Goal: Feedback & Contribution: Submit feedback/report problem

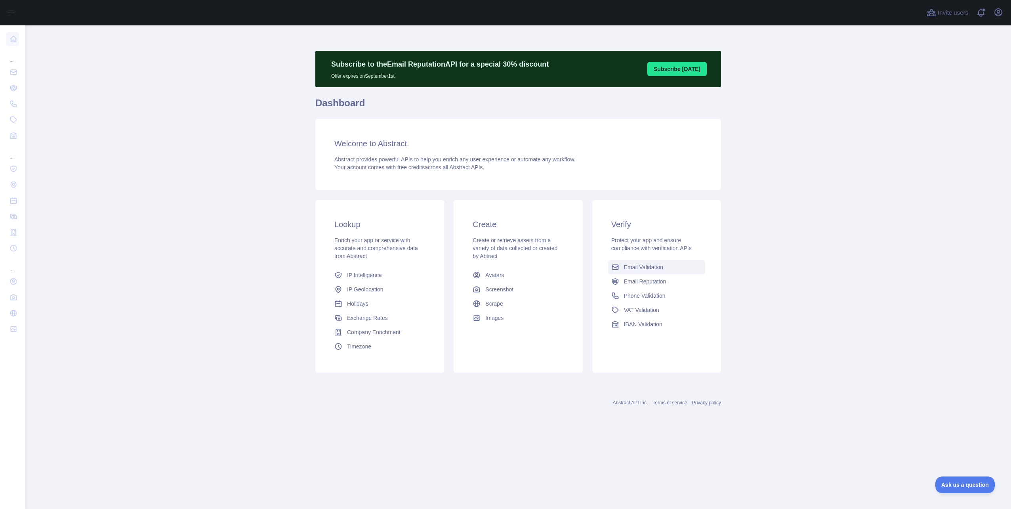
click at [634, 266] on span "Email Validation" at bounding box center [643, 267] width 39 height 8
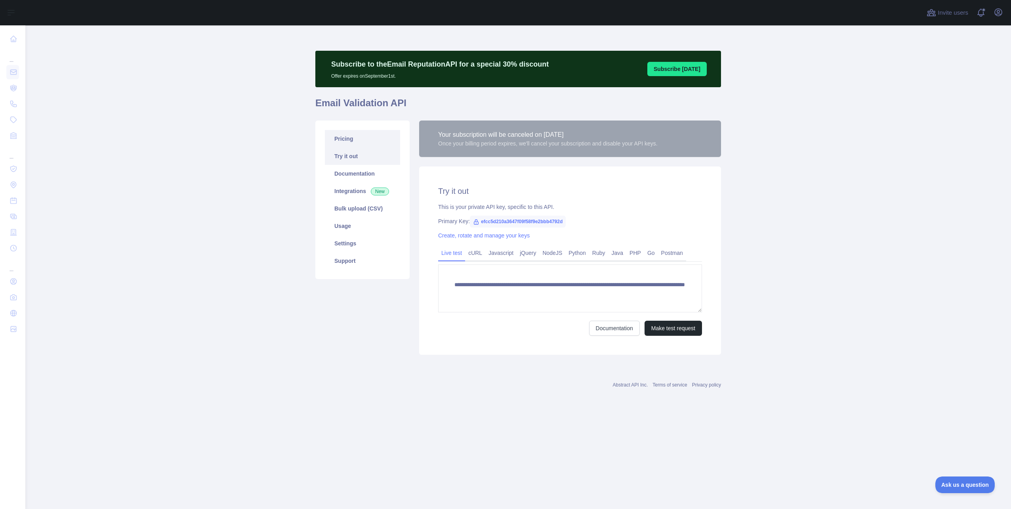
click at [362, 144] on link "Pricing" at bounding box center [362, 138] width 75 height 17
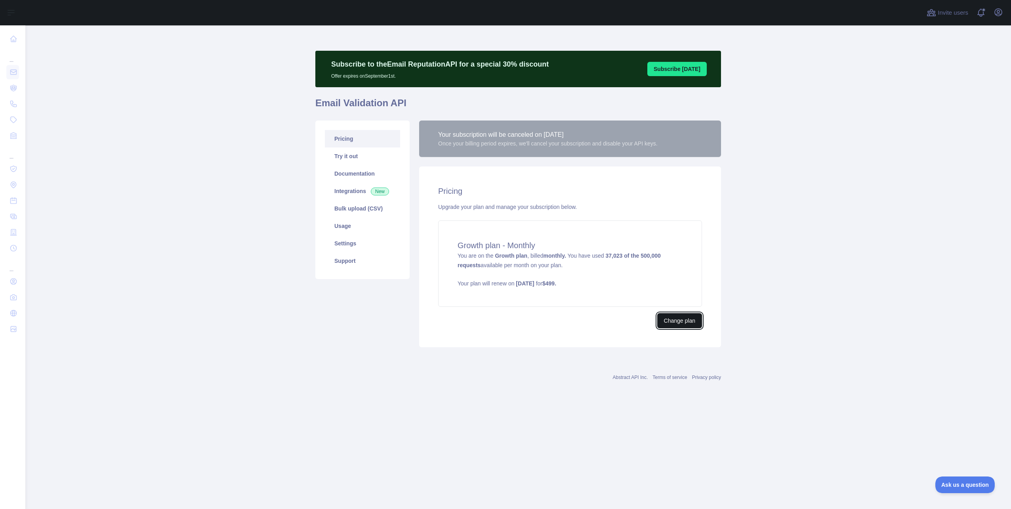
click at [674, 322] on button "Change plan" at bounding box center [679, 320] width 45 height 15
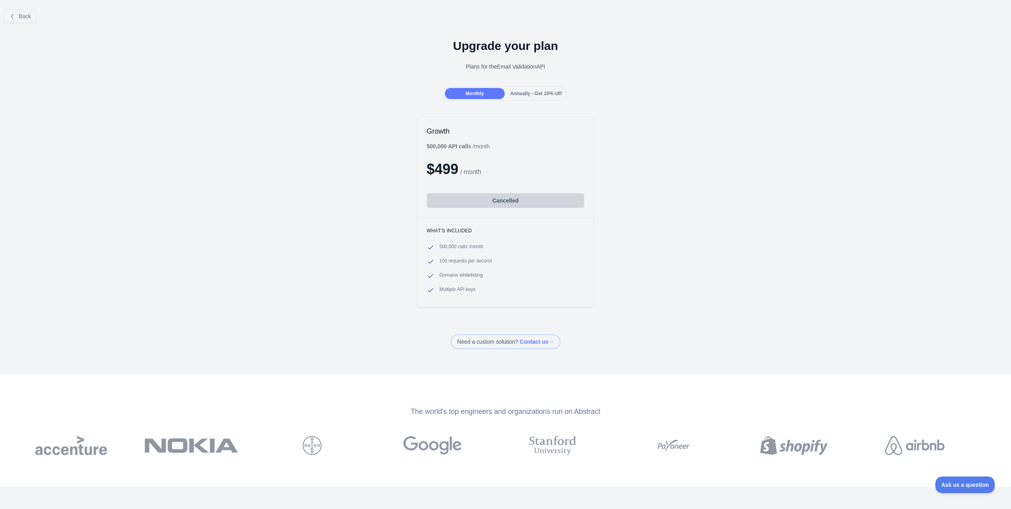
click at [518, 88] on div "Annually - Get 10% off!" at bounding box center [536, 93] width 60 height 11
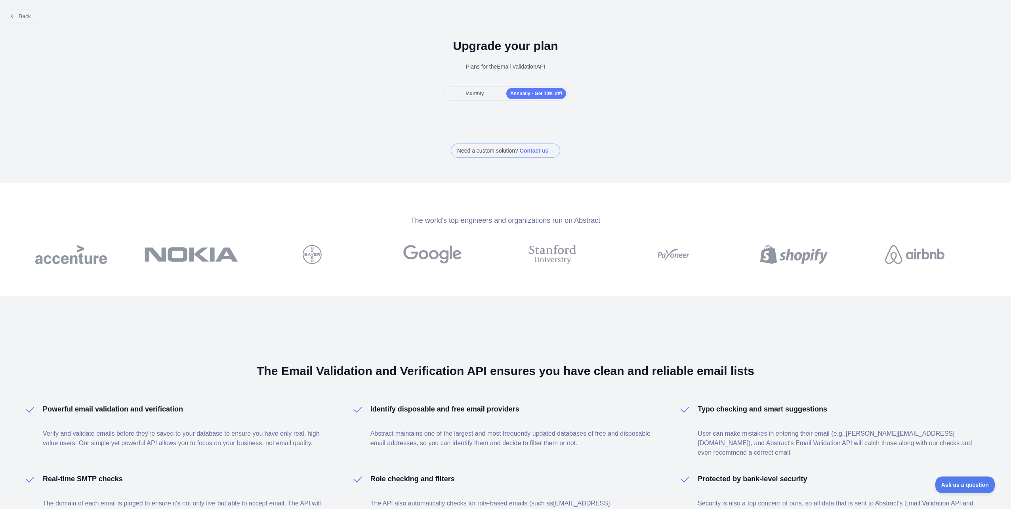
click at [482, 91] on div "Monthly" at bounding box center [475, 93] width 60 height 11
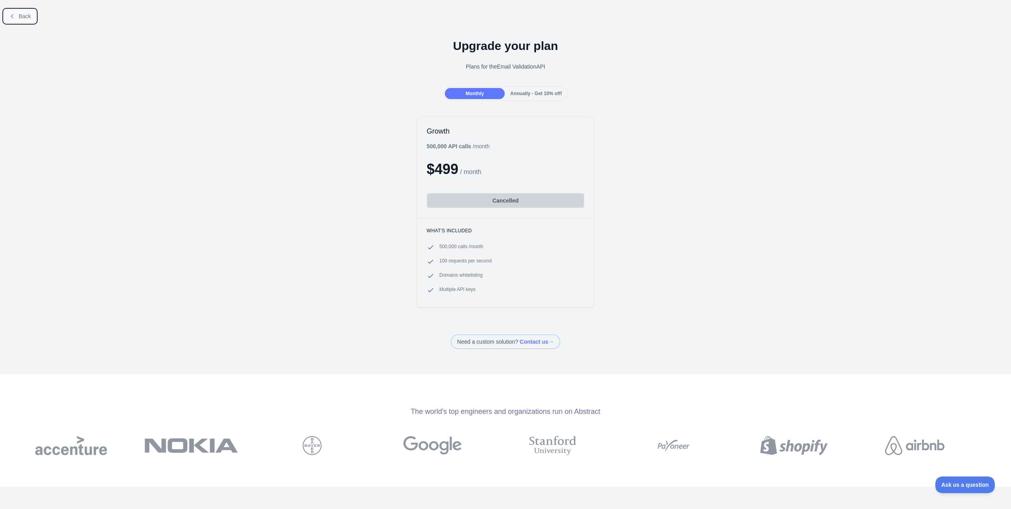
click at [20, 14] on span "Back" at bounding box center [25, 16] width 12 height 6
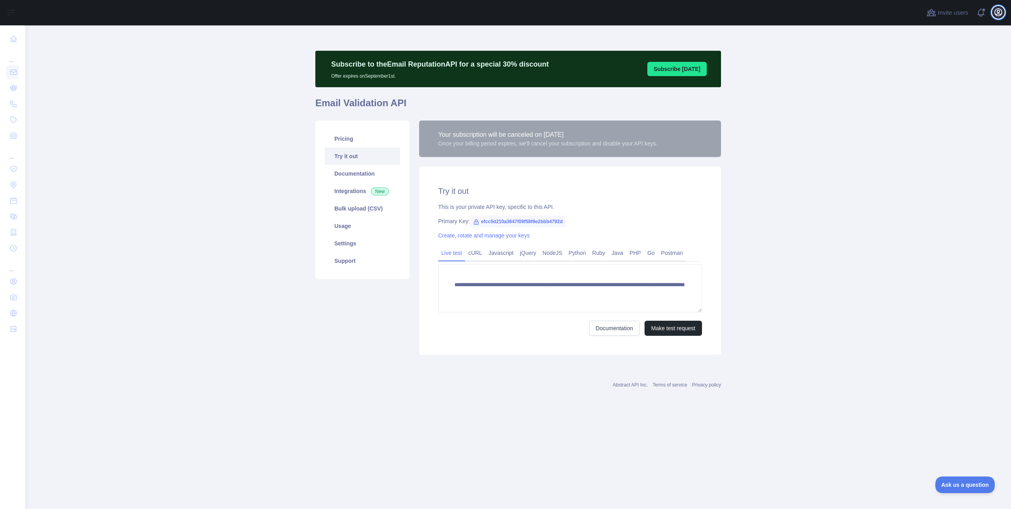
click at [995, 17] on icon "button" at bounding box center [998, 13] width 10 height 10
click at [962, 53] on link "Account settings" at bounding box center [960, 57] width 89 height 14
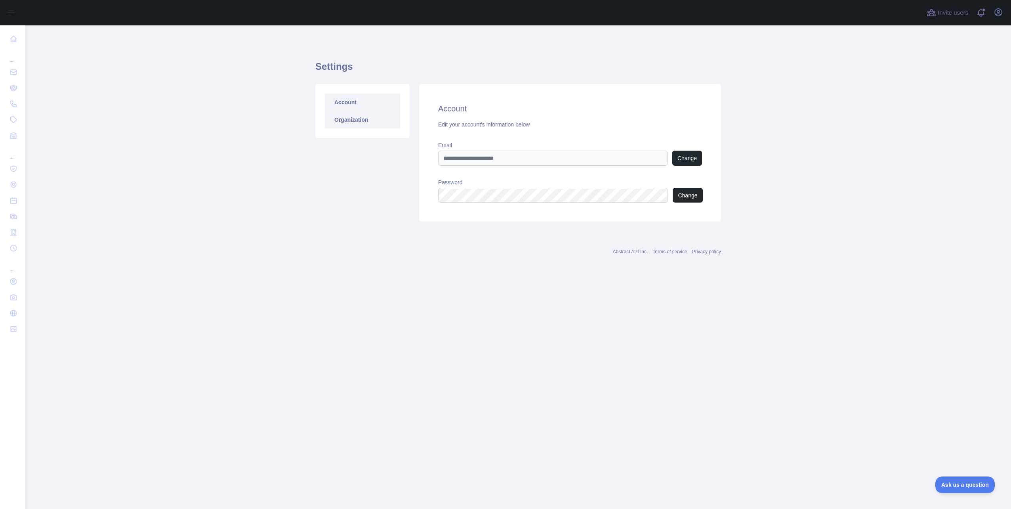
click at [352, 126] on link "Organization" at bounding box center [362, 119] width 75 height 17
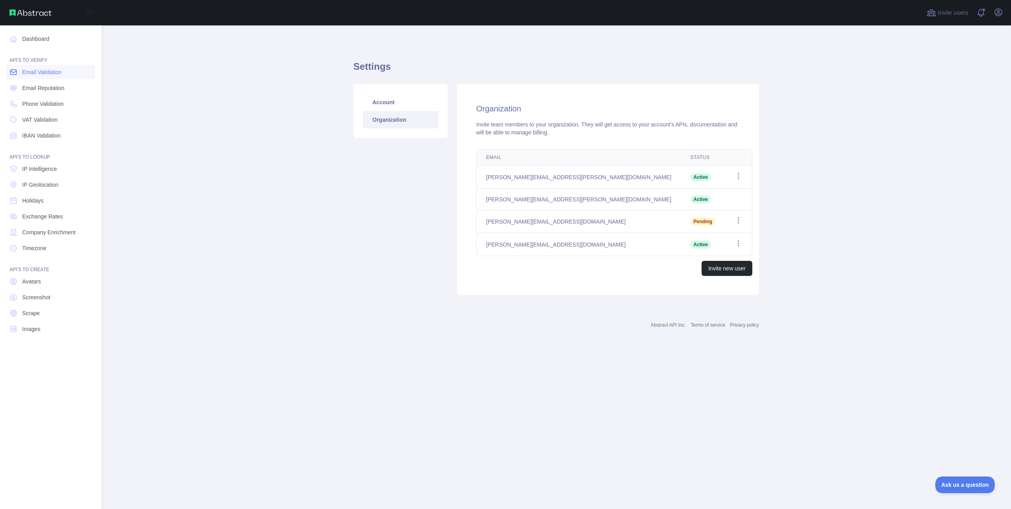
click at [44, 76] on link "Email Validation" at bounding box center [50, 72] width 89 height 14
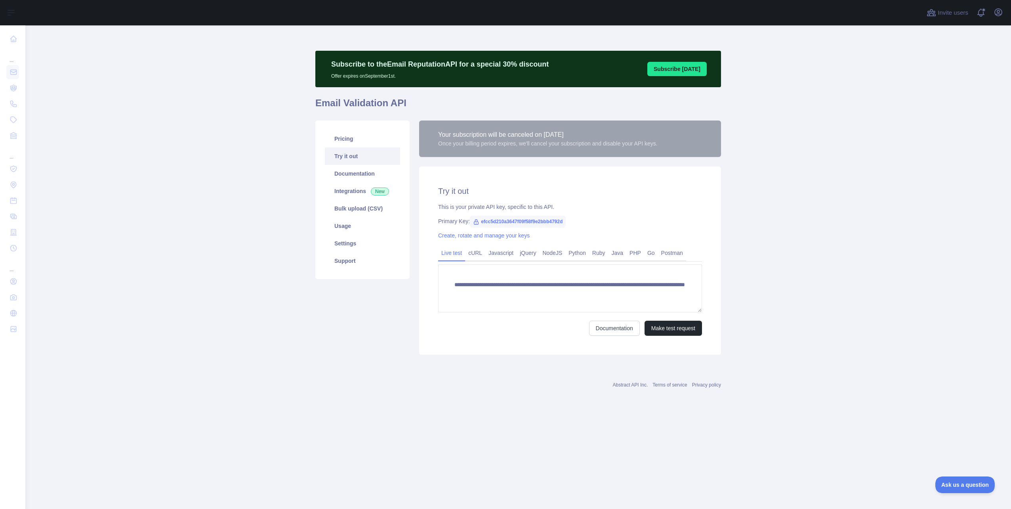
drag, startPoint x: 351, startPoint y: 375, endPoint x: 358, endPoint y: 301, distance: 74.4
click at [351, 375] on div "Abstract API Inc. Terms of service Privacy policy" at bounding box center [518, 380] width 406 height 29
click at [341, 144] on link "Pricing" at bounding box center [362, 138] width 75 height 17
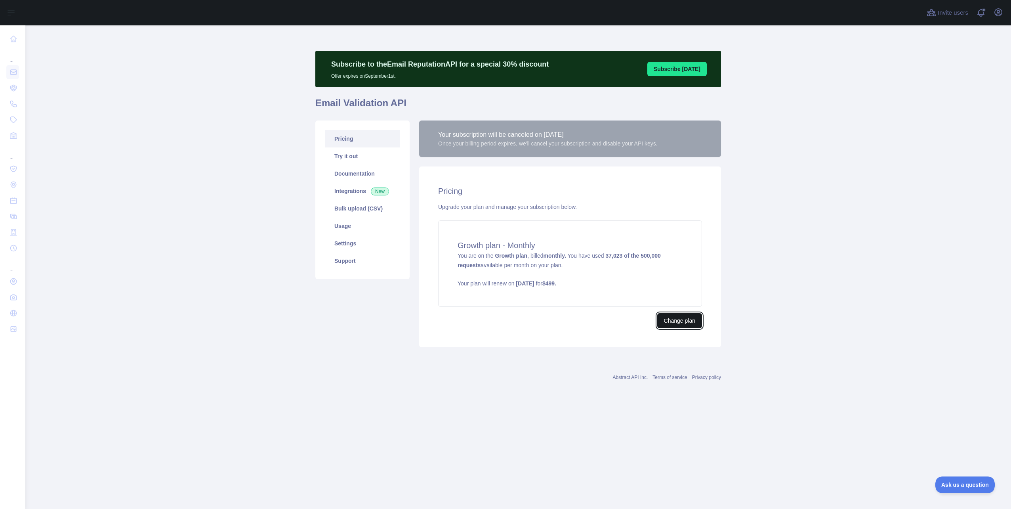
click at [676, 321] on button "Change plan" at bounding box center [679, 320] width 45 height 15
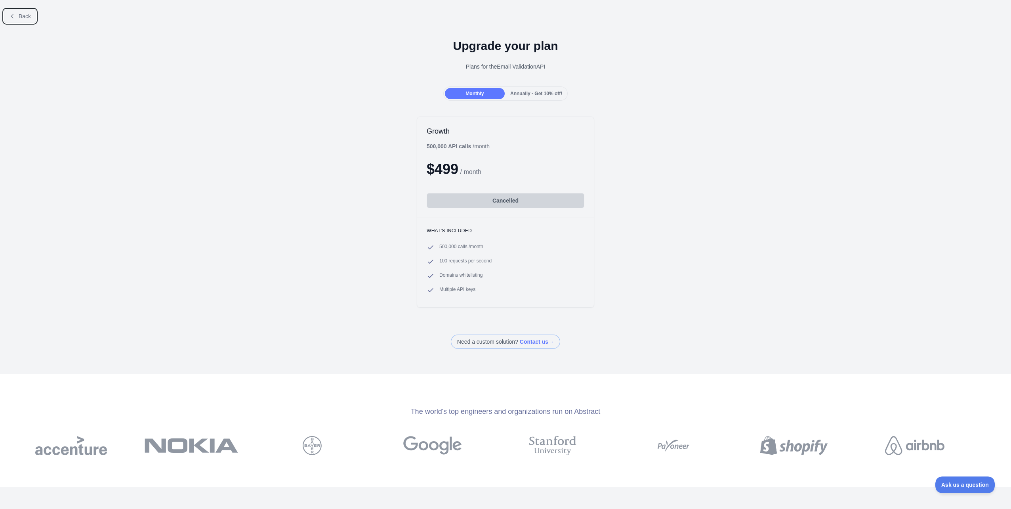
click at [24, 18] on span "Back" at bounding box center [25, 16] width 12 height 6
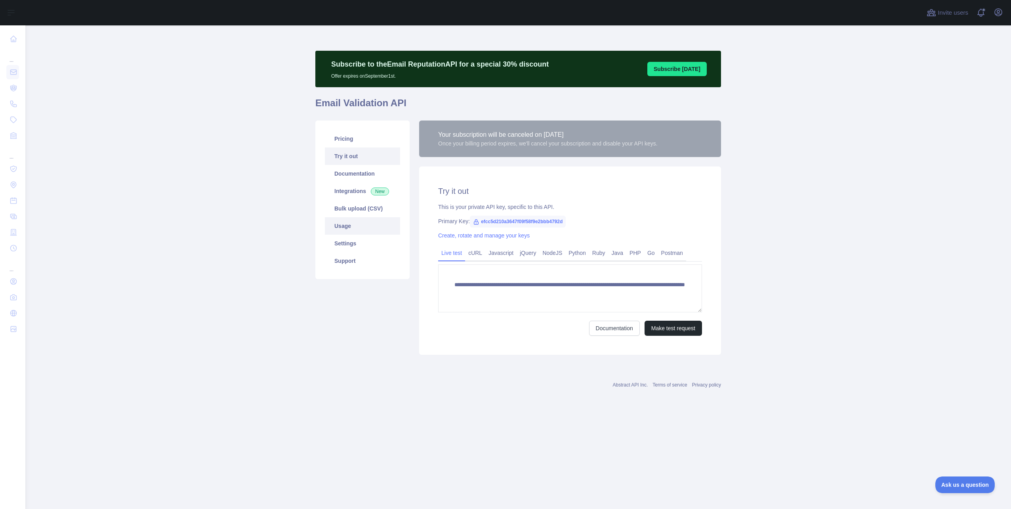
click at [351, 226] on link "Usage" at bounding box center [362, 225] width 75 height 17
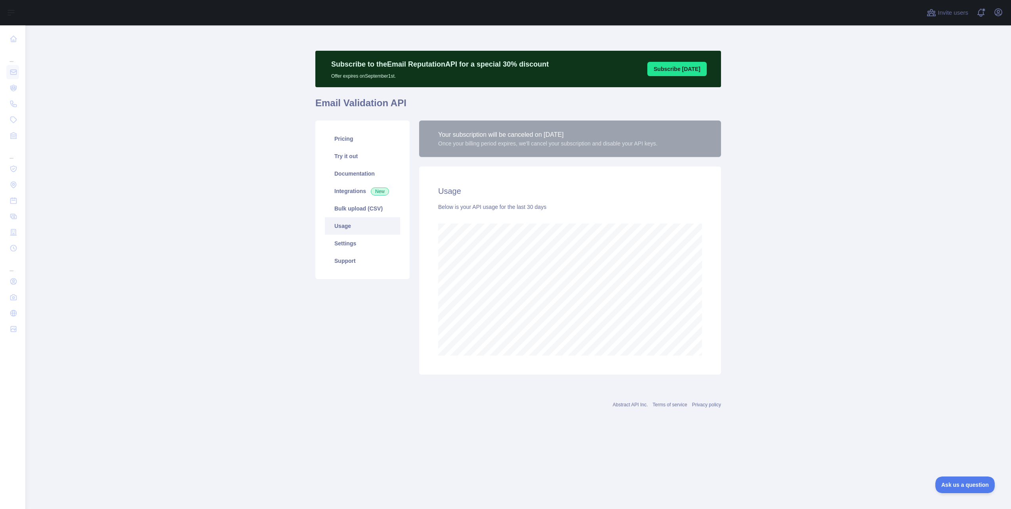
scroll to position [483, 985]
click at [485, 183] on div "Usage Below is your API usage for the last 30 days" at bounding box center [570, 270] width 302 height 208
click at [330, 255] on link "Support" at bounding box center [362, 260] width 75 height 17
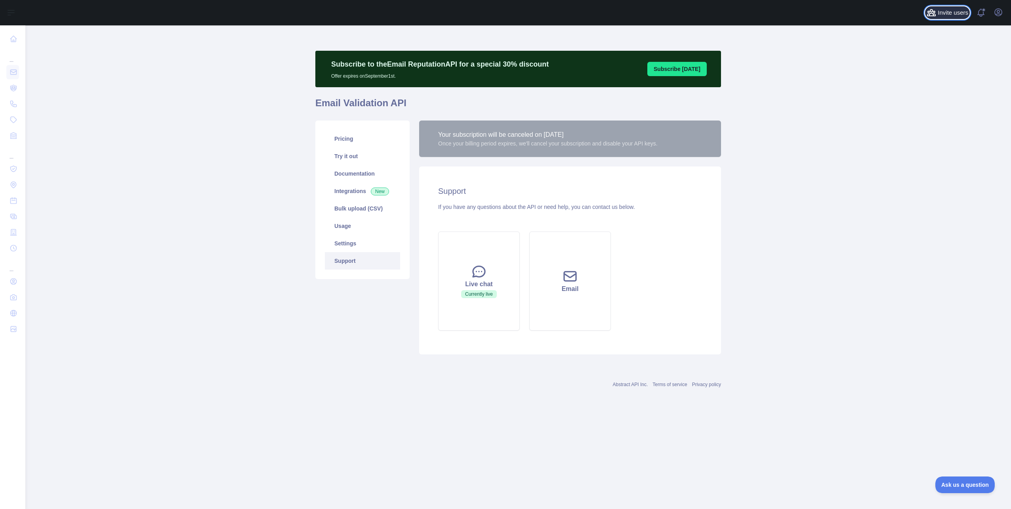
click at [961, 16] on span "Invite users" at bounding box center [952, 12] width 30 height 9
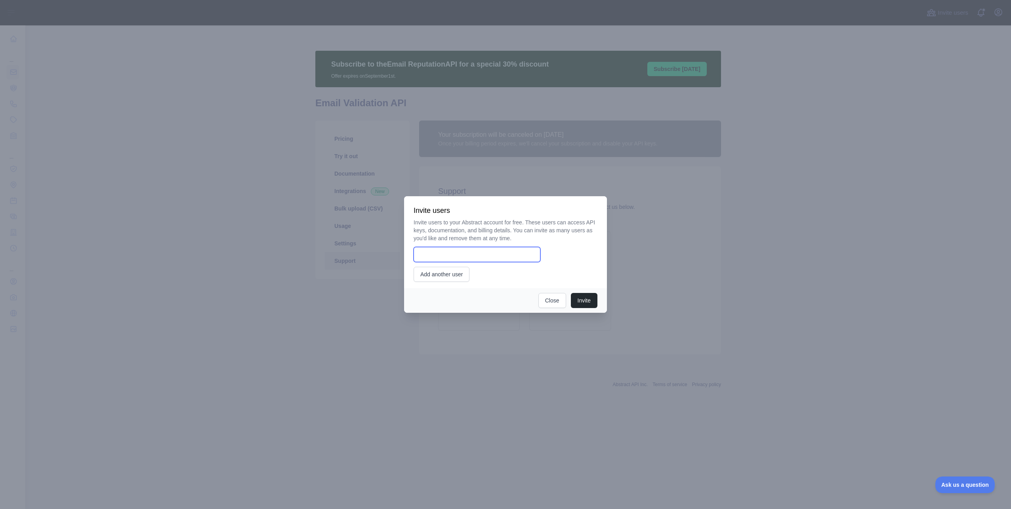
click at [498, 256] on input "email" at bounding box center [476, 254] width 127 height 15
type input "**********"
click at [504, 272] on div "**********" at bounding box center [505, 249] width 184 height 63
click at [586, 296] on button "Invite" at bounding box center [584, 300] width 27 height 15
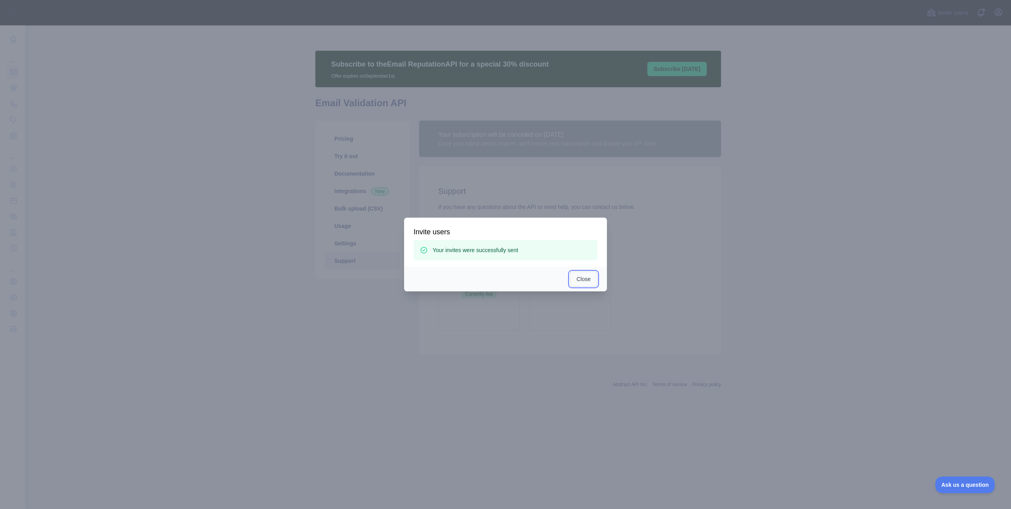
click at [579, 280] on button "Close" at bounding box center [584, 278] width 28 height 15
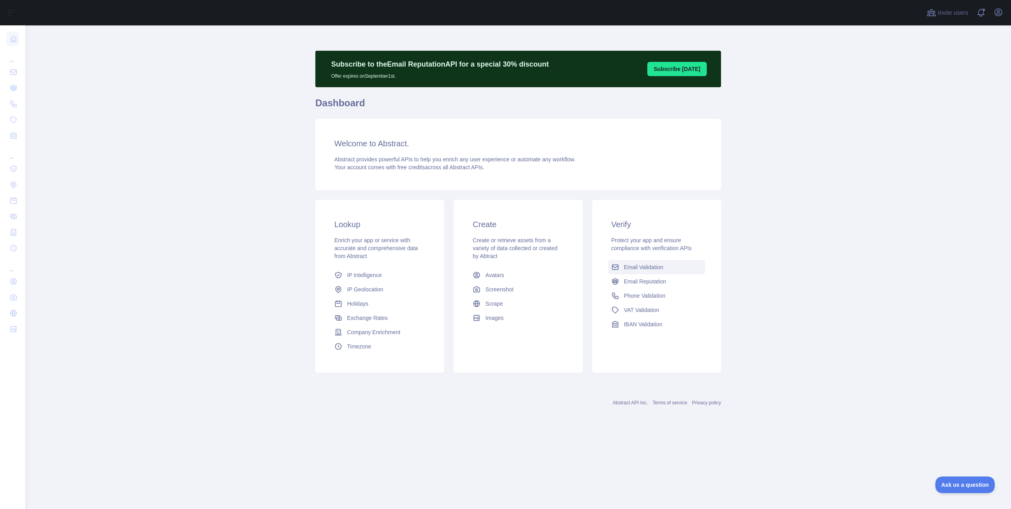
click at [637, 271] on span "Email Validation" at bounding box center [643, 267] width 39 height 8
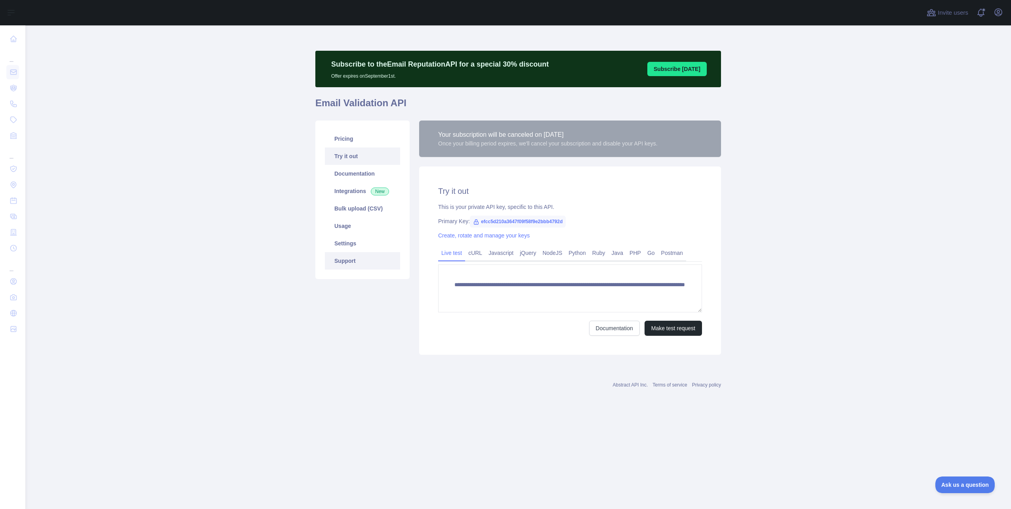
click at [363, 255] on link "Support" at bounding box center [362, 260] width 75 height 17
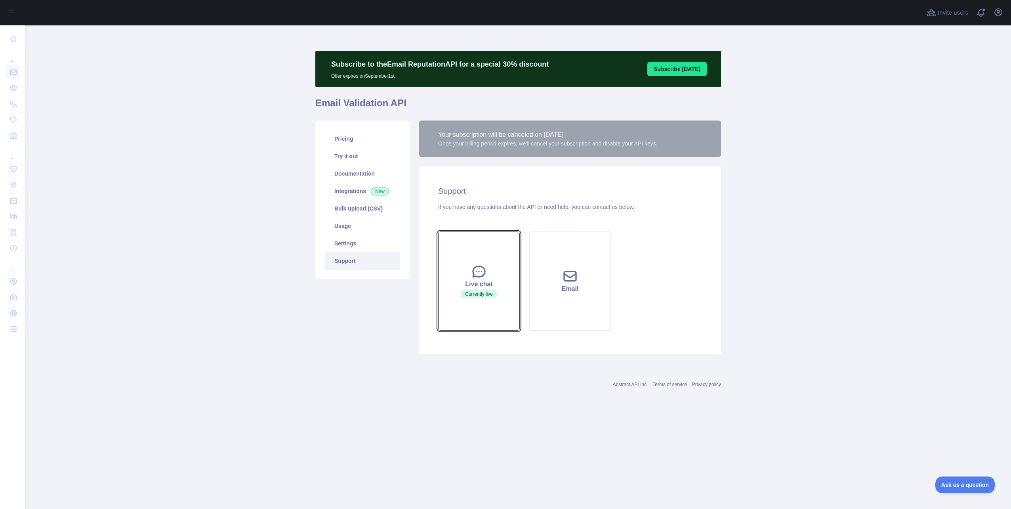
click at [473, 281] on div "Live chat" at bounding box center [479, 284] width 62 height 10
click at [471, 291] on span "Currently live" at bounding box center [479, 294] width 36 height 8
click at [378, 393] on div "Abstract API Inc. Terms of service Privacy policy" at bounding box center [518, 379] width 406 height 29
click at [459, 265] on button "Live chat Currently live" at bounding box center [479, 280] width 82 height 99
click at [473, 287] on div "Live chat" at bounding box center [479, 284] width 62 height 10
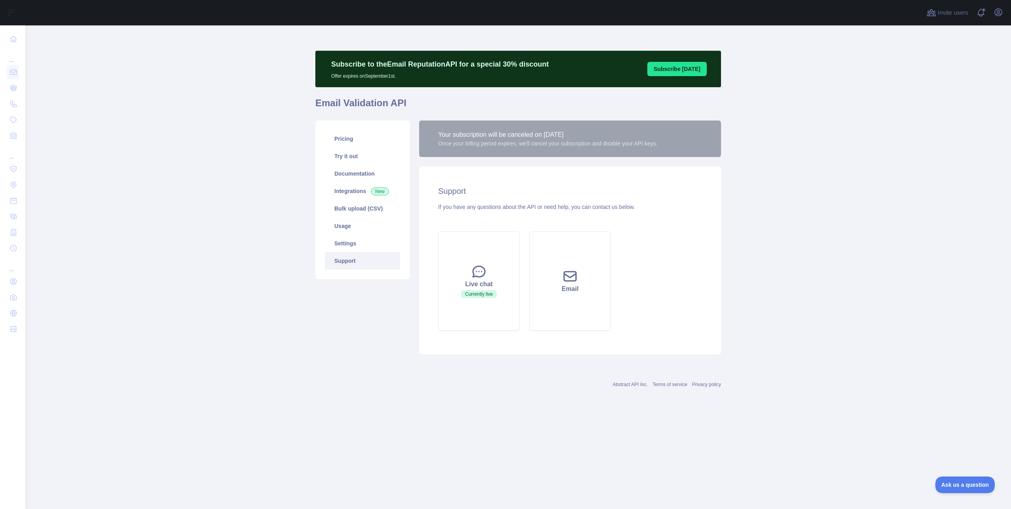
click at [424, 364] on div "Subscribe to the Email Reputation API for a special 30 % discount Offer expires…" at bounding box center [518, 204] width 406 height 321
click at [491, 266] on button "Live chat Currently live" at bounding box center [479, 280] width 82 height 99
click at [480, 284] on div "Live chat" at bounding box center [479, 284] width 62 height 10
click at [480, 275] on icon at bounding box center [479, 271] width 16 height 16
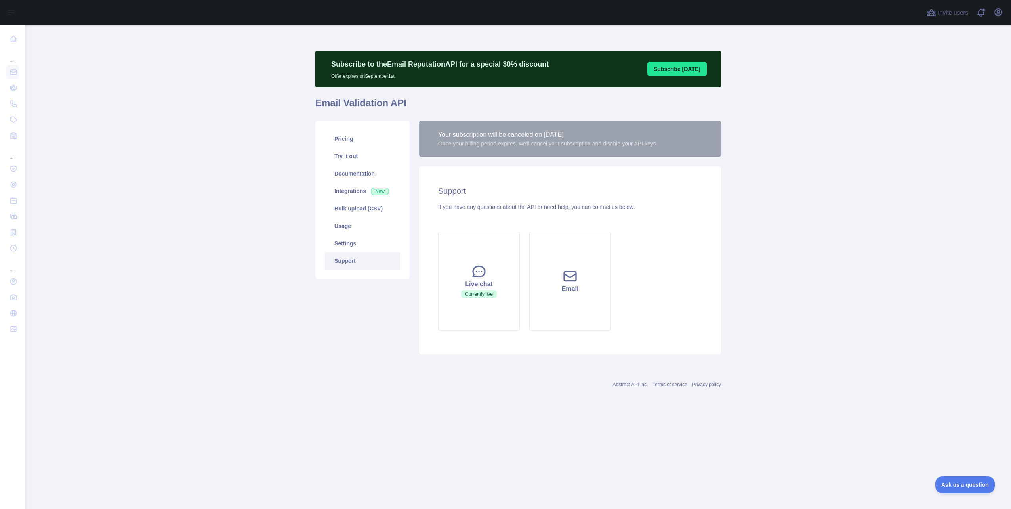
click at [438, 401] on div "Subscribe to the Email Reputation API for a special 30 % discount Offer expires…" at bounding box center [518, 218] width 406 height 387
click at [473, 253] on button "Live chat Currently live" at bounding box center [479, 280] width 82 height 99
click at [206, 307] on main "Subscribe to the Email Reputation API for a special 30 % discount Offer expires…" at bounding box center [517, 266] width 985 height 483
click at [483, 311] on button "Live chat Currently live" at bounding box center [479, 280] width 82 height 99
click at [480, 295] on span "Currently live" at bounding box center [479, 294] width 36 height 8
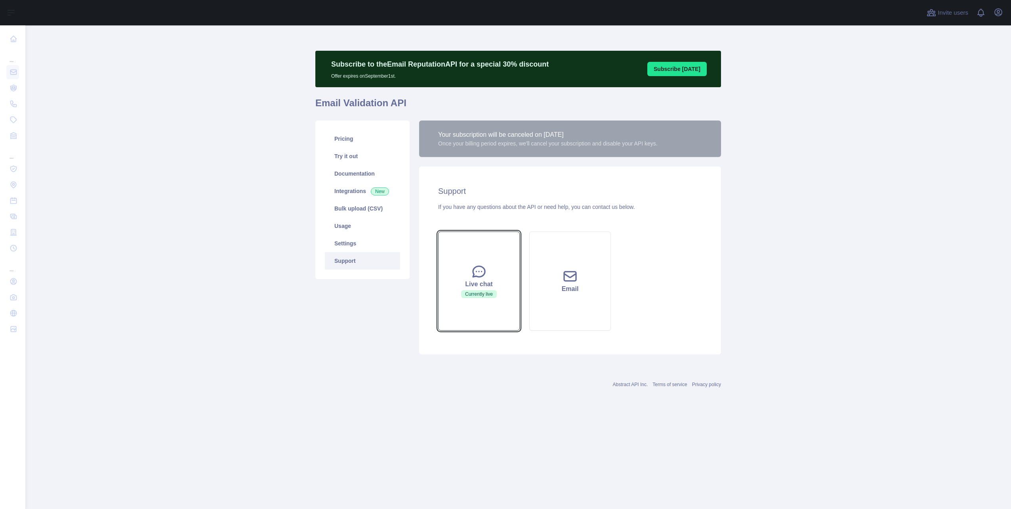
click at [475, 274] on icon at bounding box center [479, 271] width 16 height 16
click at [947, 484] on span "Ask us a question" at bounding box center [960, 483] width 59 height 6
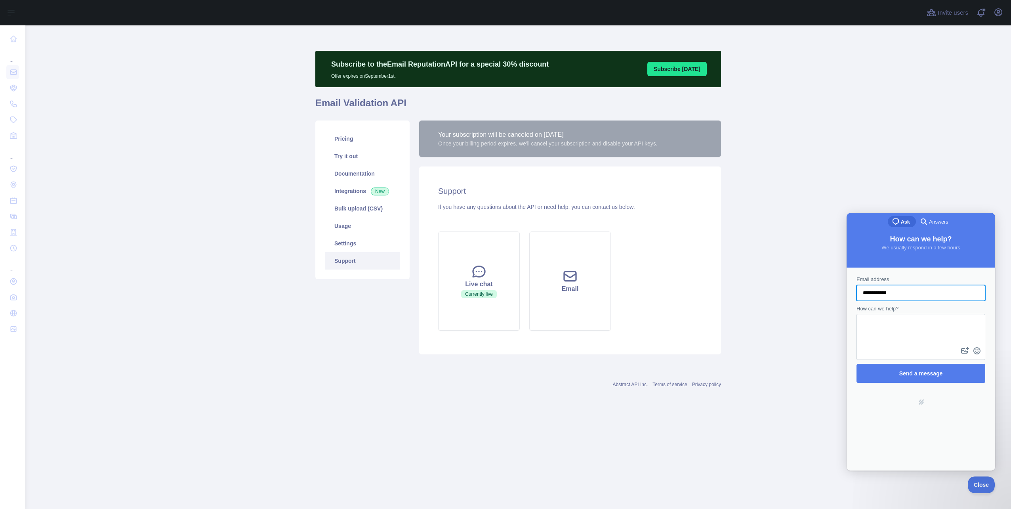
type input "**********"
click at [888, 325] on textarea "How can we help?" at bounding box center [920, 329] width 127 height 30
drag, startPoint x: 902, startPoint y: 333, endPoint x: 857, endPoint y: 334, distance: 44.8
click at [857, 334] on textarea "**********" at bounding box center [920, 329] width 127 height 30
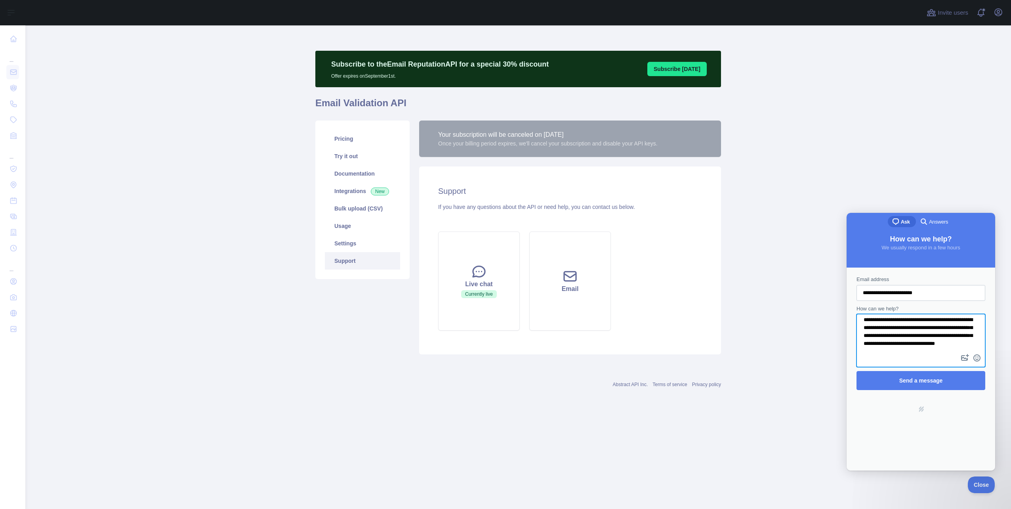
scroll to position [5, 0]
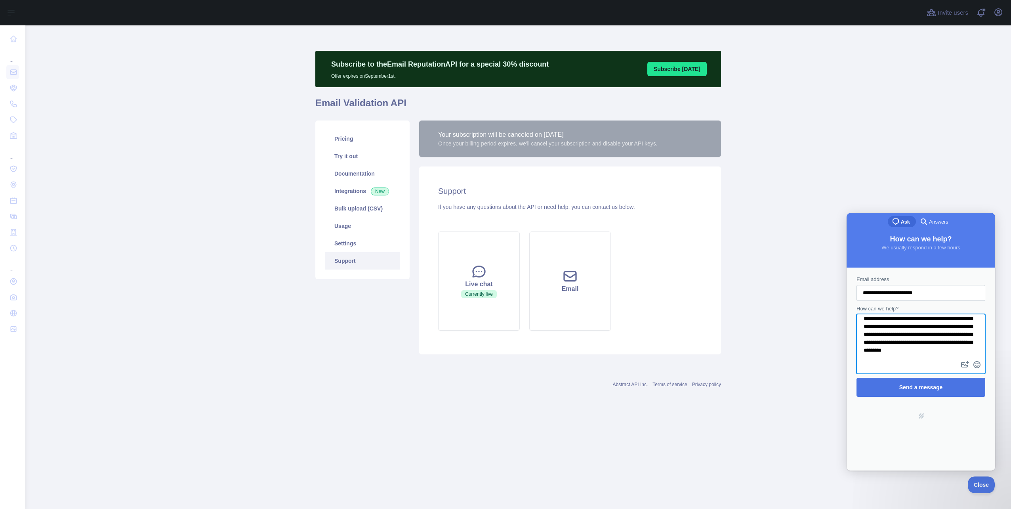
type textarea "**********"
click at [889, 387] on span "Send a message" at bounding box center [920, 387] width 111 height 18
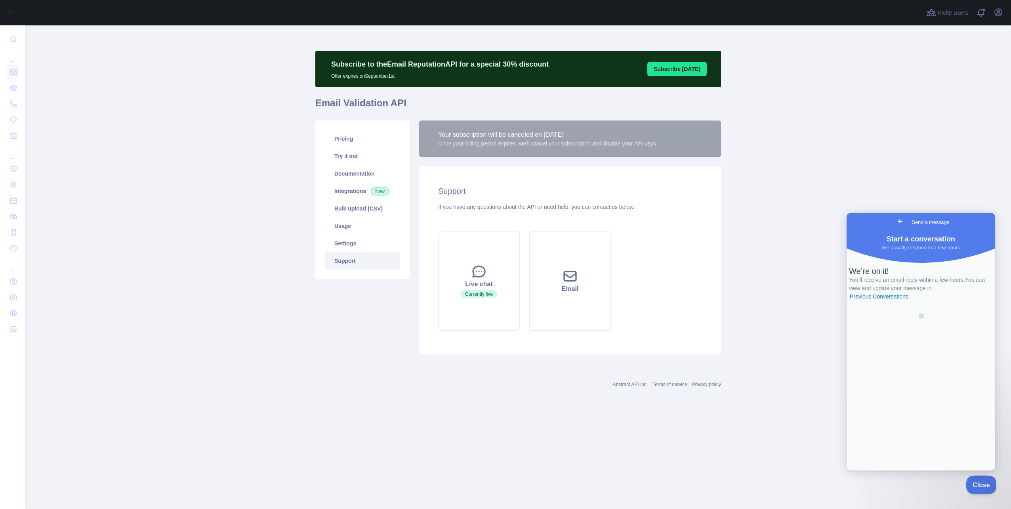
drag, startPoint x: 981, startPoint y: 479, endPoint x: 1012, endPoint y: 480, distance: 30.9
click at [981, 480] on button "Close" at bounding box center [979, 483] width 27 height 17
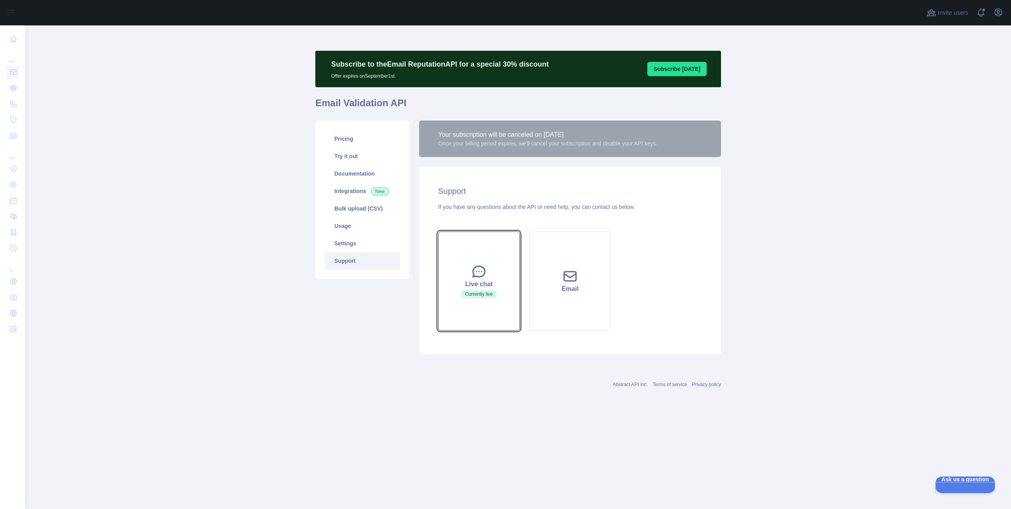
click at [471, 286] on div "Live chat" at bounding box center [479, 284] width 62 height 10
click at [368, 308] on div "Pricing Try it out Documentation Integrations New Bulk upload (CSV) Usage Setti…" at bounding box center [363, 237] width 104 height 234
click at [346, 143] on link "Pricing" at bounding box center [362, 138] width 75 height 17
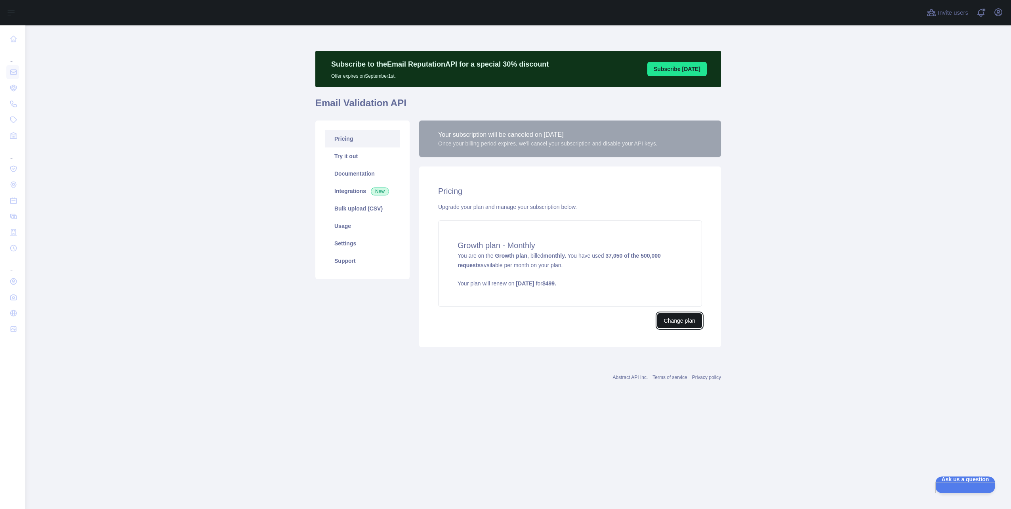
click at [669, 321] on button "Change plan" at bounding box center [679, 320] width 45 height 15
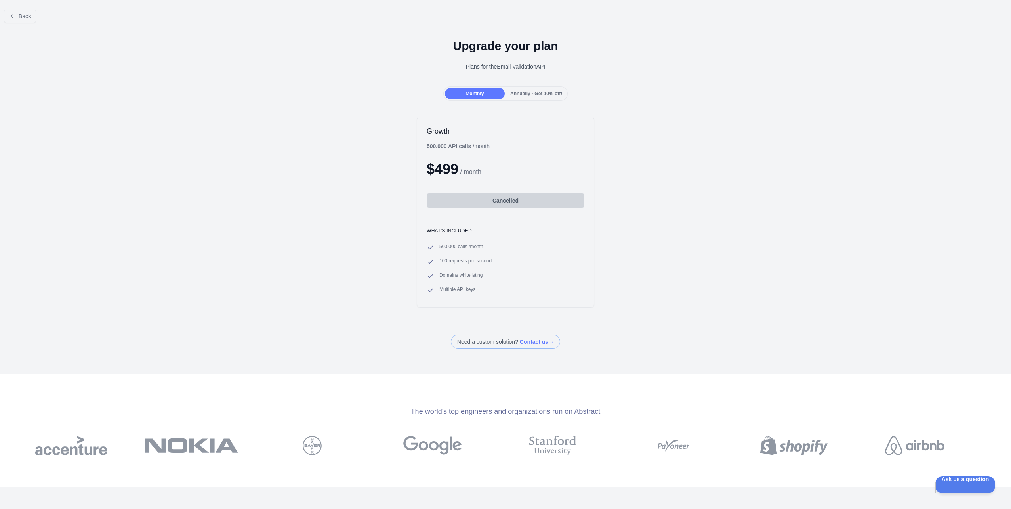
click at [522, 93] on span "Annually - Get 10% off!" at bounding box center [536, 94] width 52 height 6
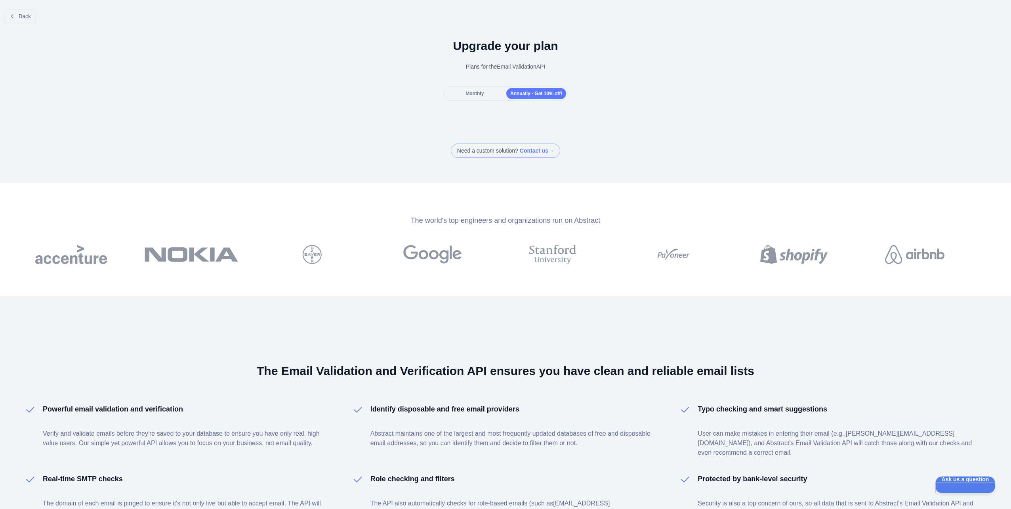
click at [476, 93] on span "Monthly" at bounding box center [474, 94] width 18 height 6
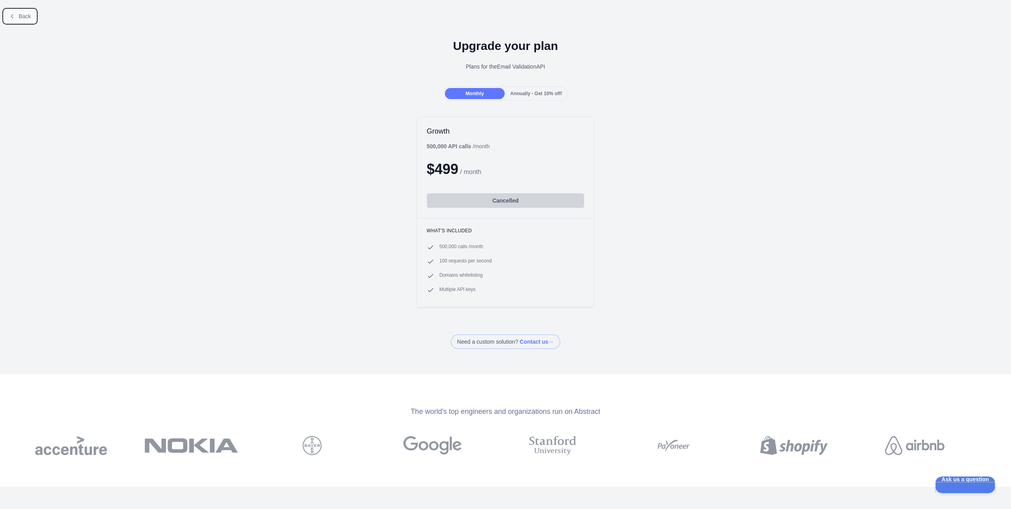
click at [24, 13] on span "Back" at bounding box center [25, 16] width 12 height 6
